Goal: Navigation & Orientation: Find specific page/section

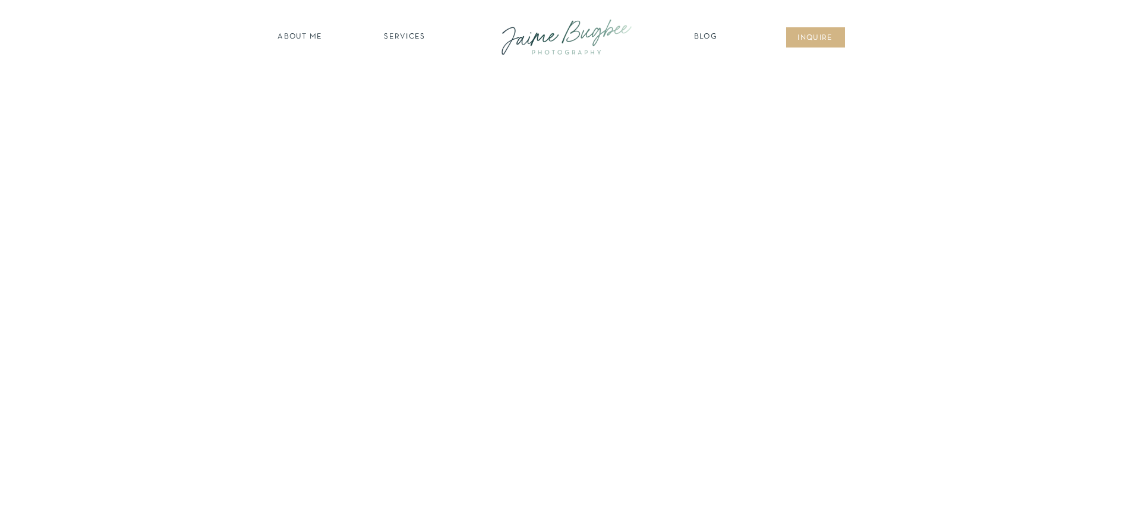
click at [397, 34] on nav "SERVICES" at bounding box center [404, 37] width 67 height 12
click at [398, 134] on nav "FOR PHOTOGS" at bounding box center [404, 137] width 91 height 11
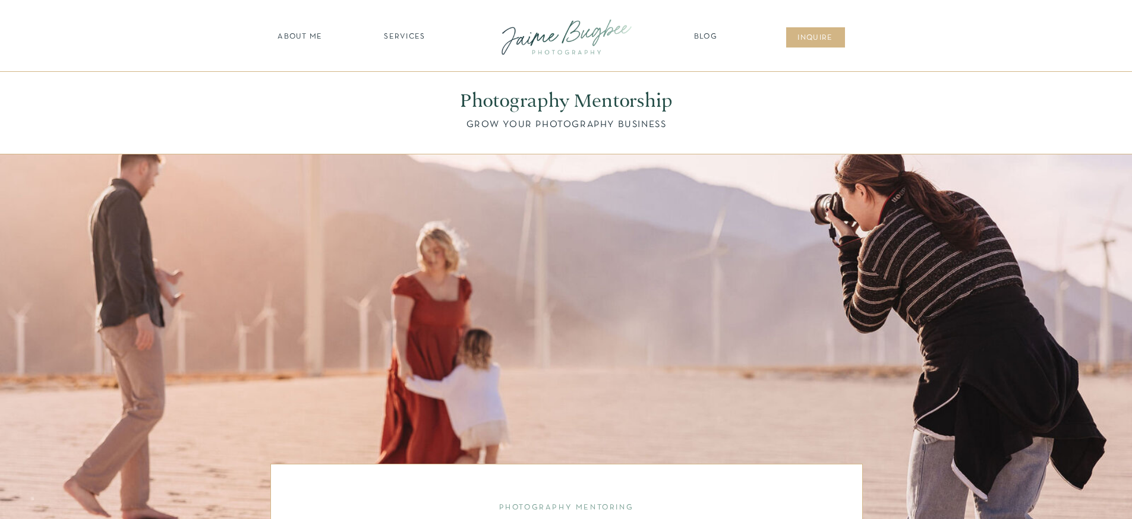
click at [424, 35] on nav "SERVICES" at bounding box center [404, 37] width 67 height 12
click at [418, 119] on nav "BUSINESSES" at bounding box center [404, 119] width 91 height 11
